Goal: Task Accomplishment & Management: Complete application form

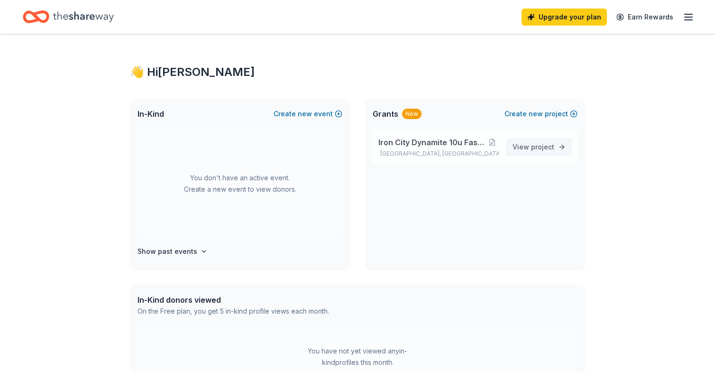
click at [545, 152] on span "View project" at bounding box center [533, 146] width 42 height 11
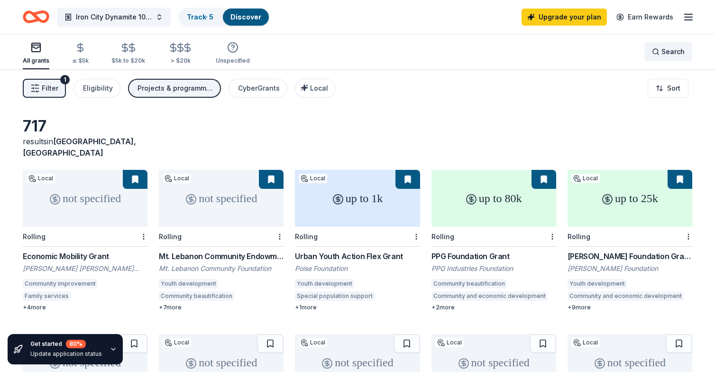
click at [665, 50] on span "Search" at bounding box center [672, 51] width 23 height 11
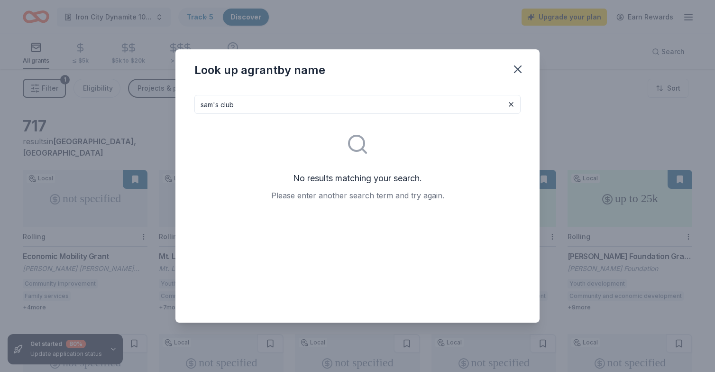
drag, startPoint x: 239, startPoint y: 104, endPoint x: 164, endPoint y: 104, distance: 75.4
click at [164, 104] on div "Look up a grant by name [PERSON_NAME]'s club No results matching your search. P…" at bounding box center [357, 186] width 715 height 372
type input "walmart"
click at [517, 61] on button "button" at bounding box center [517, 69] width 21 height 21
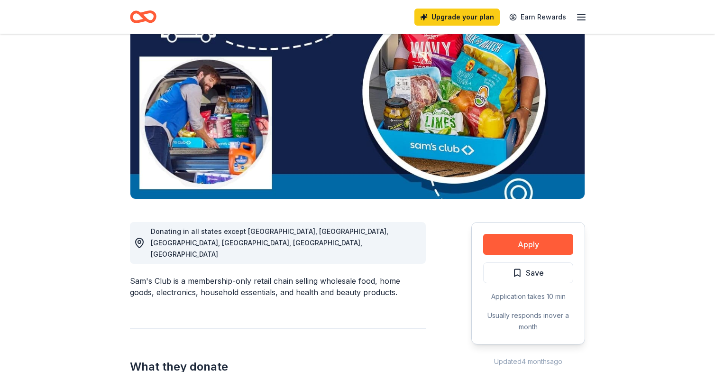
scroll to position [90, 0]
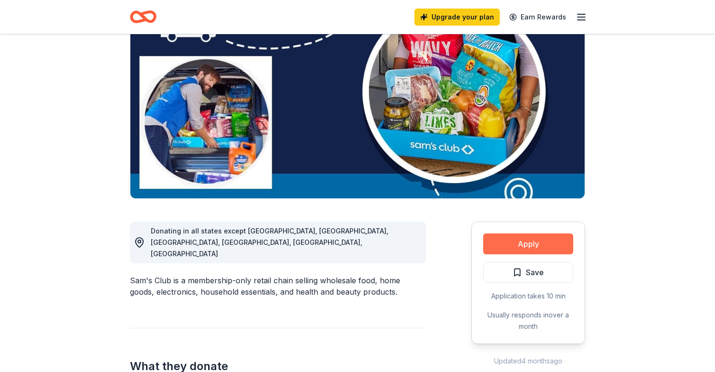
click at [508, 246] on button "Apply" at bounding box center [528, 243] width 90 height 21
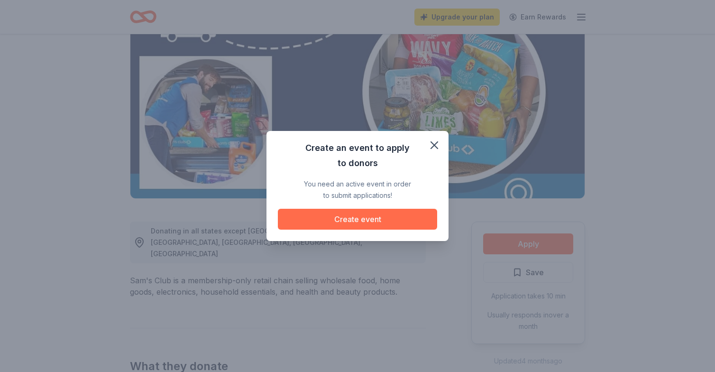
click at [334, 216] on button "Create event" at bounding box center [357, 219] width 159 height 21
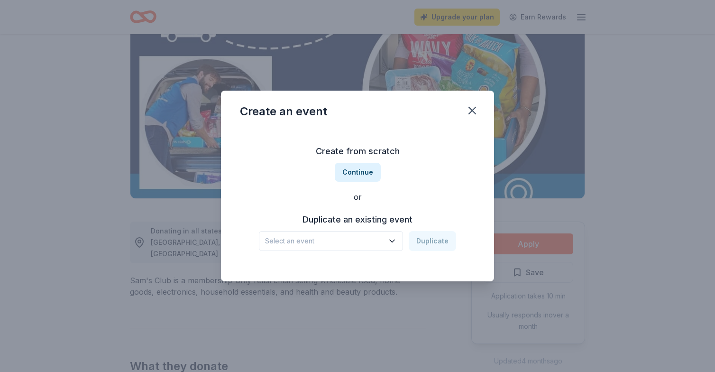
click at [392, 236] on icon "button" at bounding box center [391, 240] width 9 height 9
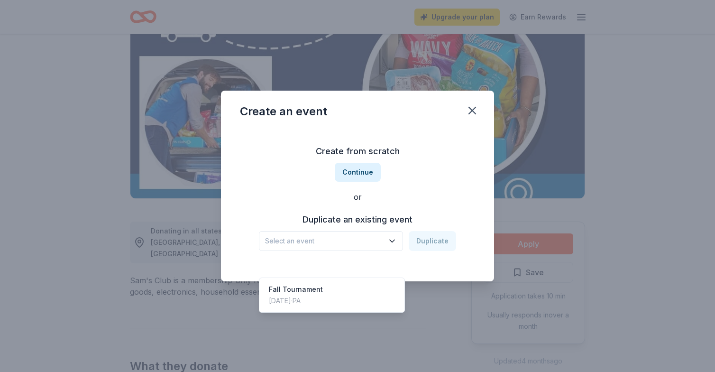
click at [411, 166] on div "Create from scratch Continue or Duplicate an existing event Select an event Dup…" at bounding box center [357, 196] width 235 height 137
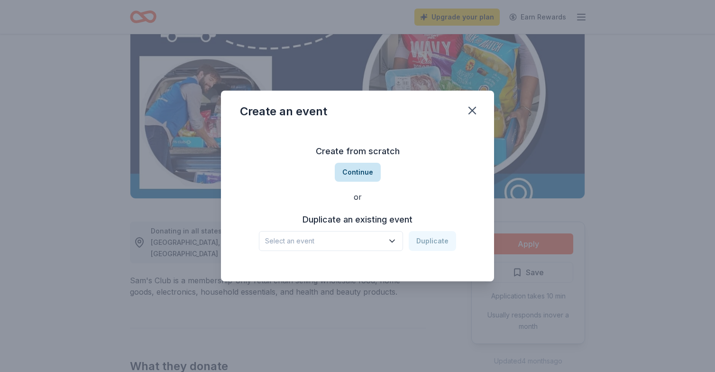
click at [360, 167] on button "Continue" at bounding box center [358, 172] width 46 height 19
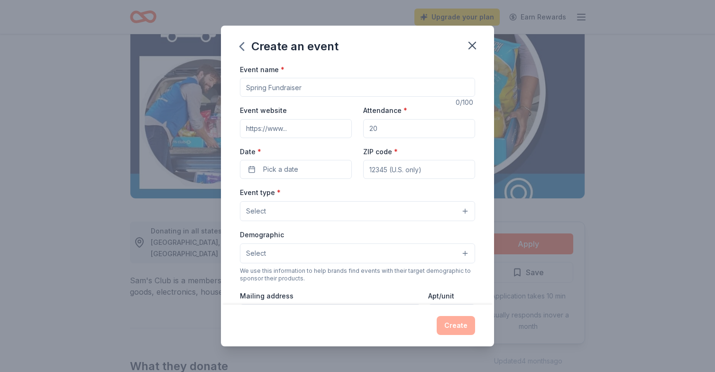
scroll to position [0, 0]
drag, startPoint x: 314, startPoint y: 83, endPoint x: 227, endPoint y: 83, distance: 87.2
click at [227, 83] on div "Event name * 0 /100 Event website Attendance * Date * Pick a date ZIP code * Ev…" at bounding box center [357, 184] width 273 height 241
click at [471, 47] on icon "button" at bounding box center [472, 45] width 7 height 7
